Goal: Task Accomplishment & Management: Complete application form

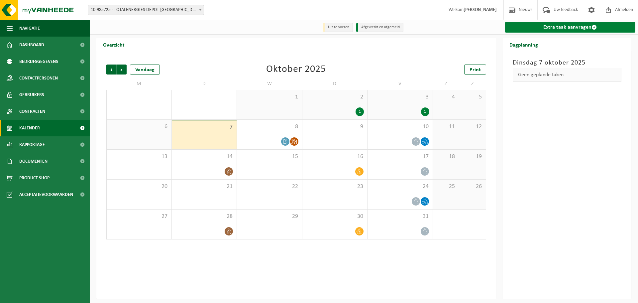
click at [570, 29] on link "Extra taak aanvragen" at bounding box center [570, 27] width 131 height 11
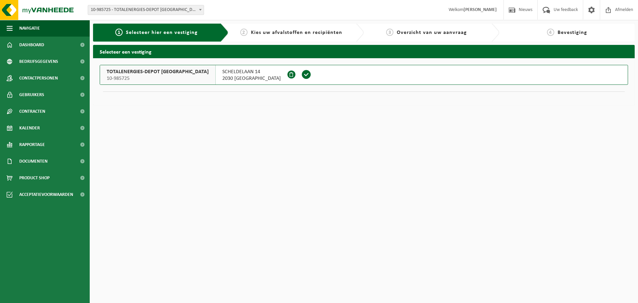
click at [228, 80] on span "2030 ANTWERPEN" at bounding box center [251, 78] width 59 height 7
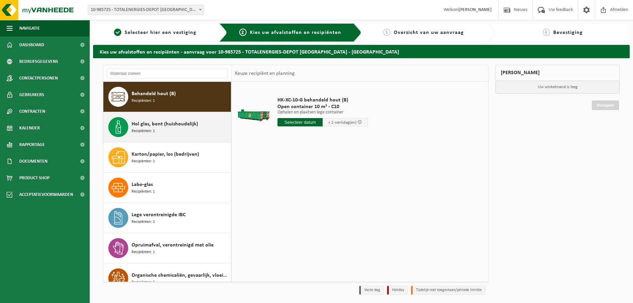
click at [188, 130] on div "Hol glas, bont (huishoudelijk) Recipiënten: 1" at bounding box center [181, 127] width 98 height 20
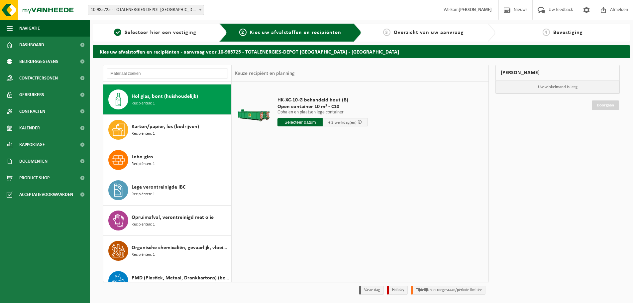
scroll to position [30, 0]
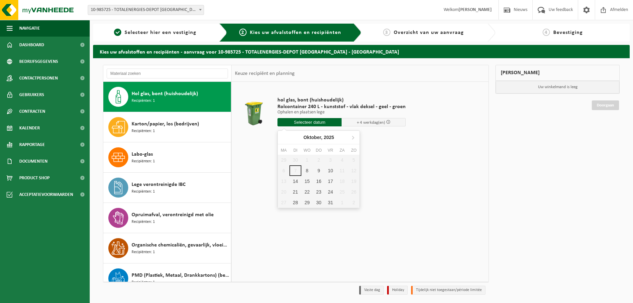
click at [309, 123] on input "text" at bounding box center [310, 122] width 64 height 8
click at [308, 171] on div "8" at bounding box center [308, 170] width 12 height 11
type input "Van 2025-10-08"
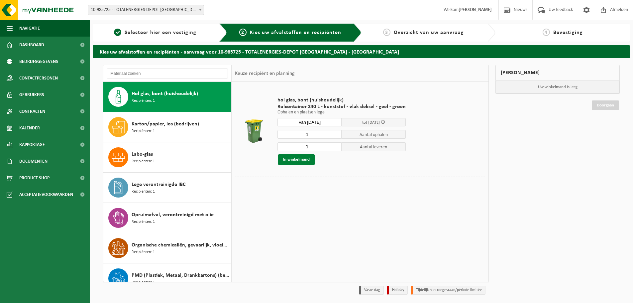
click at [302, 160] on button "In winkelmand" at bounding box center [296, 159] width 37 height 11
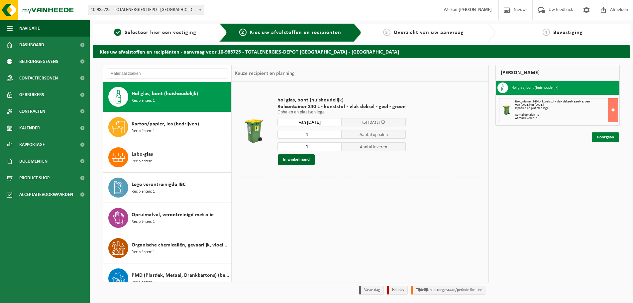
click at [602, 139] on link "Doorgaan" at bounding box center [605, 137] width 27 height 10
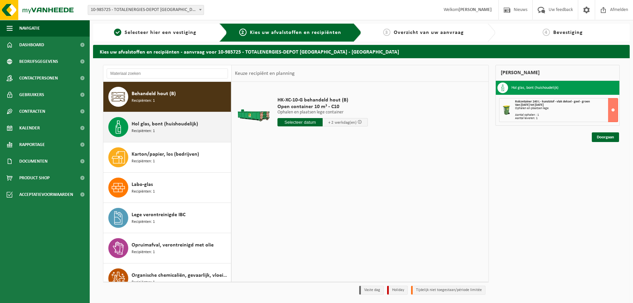
click at [157, 123] on span "Hol glas, bont (huishoudelijk)" at bounding box center [165, 124] width 66 height 8
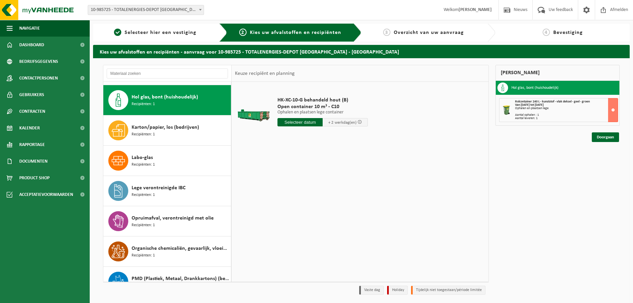
scroll to position [30, 0]
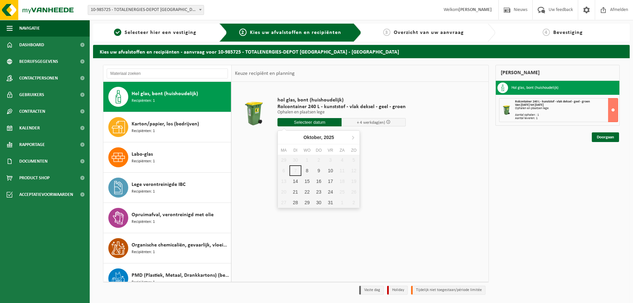
click at [297, 124] on input "text" at bounding box center [310, 122] width 64 height 8
click at [308, 174] on div "8" at bounding box center [308, 170] width 12 height 11
type input "Van 2025-10-08"
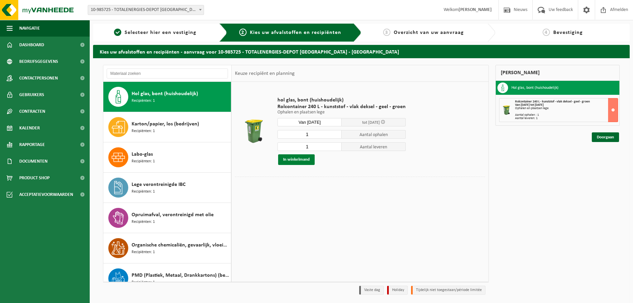
click at [301, 162] on button "In winkelmand" at bounding box center [296, 159] width 37 height 11
click at [605, 136] on link "Doorgaan" at bounding box center [605, 137] width 27 height 10
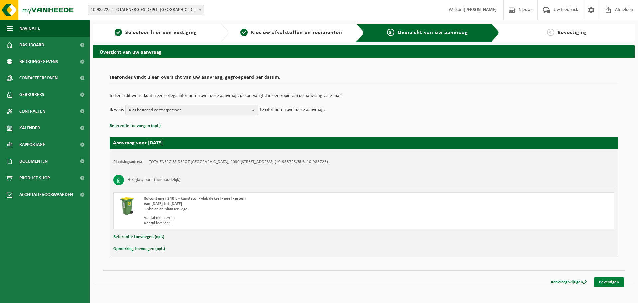
click at [605, 281] on link "Bevestigen" at bounding box center [609, 282] width 30 height 10
